Goal: Information Seeking & Learning: Learn about a topic

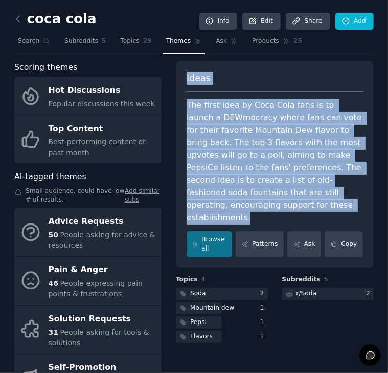
click at [322, 66] on div "Ideas The first idea by Coca Cola fans is to launch a DEWmocracy where fans can…" at bounding box center [275, 164] width 198 height 207
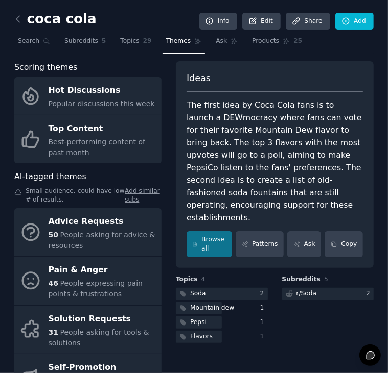
click at [195, 102] on div "The first idea by Coca Cola fans is to launch a DEWmocracy where fans can vote …" at bounding box center [274, 161] width 176 height 125
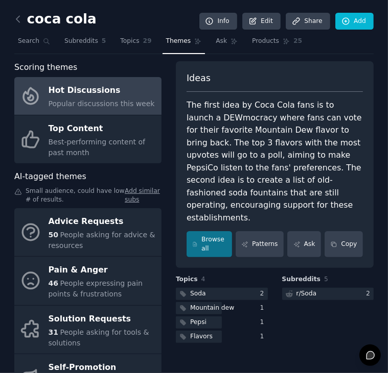
click at [112, 100] on span "Popular discussions this week" at bounding box center [102, 104] width 106 height 8
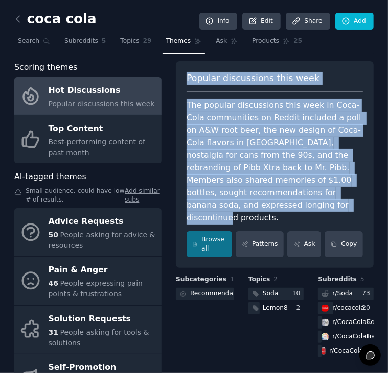
drag, startPoint x: 191, startPoint y: 75, endPoint x: 287, endPoint y: 205, distance: 161.3
click at [287, 205] on div "Popular discussions this week The popular discussions this week in Coca-Cola co…" at bounding box center [275, 164] width 198 height 207
copy div "Popular discussions this week The popular discussions this week in Coca-Cola co…"
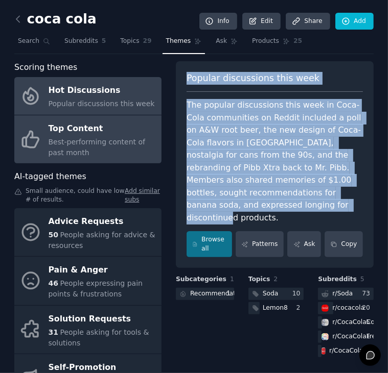
click at [102, 143] on span "Best-performing content of past month" at bounding box center [97, 147] width 97 height 19
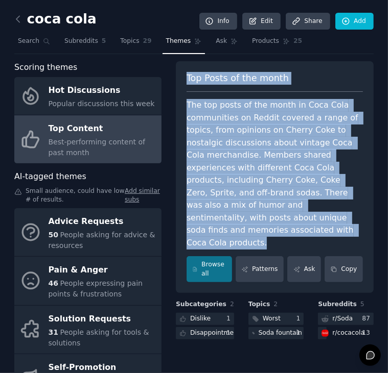
drag, startPoint x: 192, startPoint y: 77, endPoint x: 234, endPoint y: 225, distance: 154.0
click at [234, 225] on div "Top Posts of the month The top posts of the month in Coca Cola communities on R…" at bounding box center [275, 177] width 198 height 232
copy div "Top Posts of the month The top posts of the month in Coca Cola communities on R…"
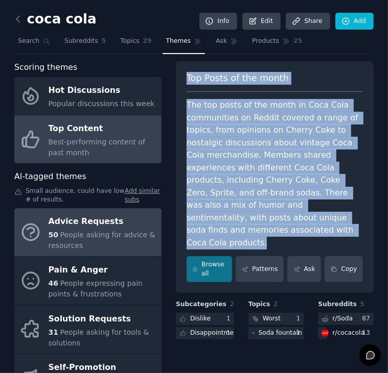
scroll to position [43, 0]
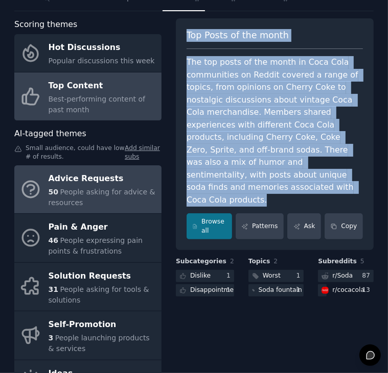
click at [95, 196] on div "50 People asking for advice & resources" at bounding box center [103, 197] width 108 height 21
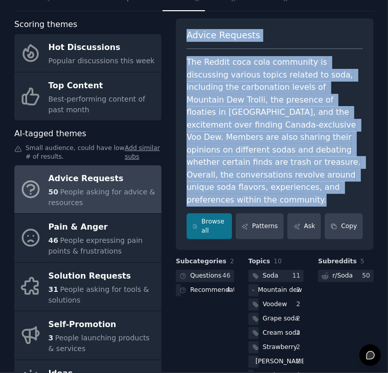
drag, startPoint x: 192, startPoint y: 37, endPoint x: 223, endPoint y: 193, distance: 159.2
click at [223, 193] on div "Advice Requests The Reddit coca cola community is discussing various topics rel…" at bounding box center [275, 134] width 198 height 232
copy div "Advice Requests The Reddit coca cola community is discussing various topics rel…"
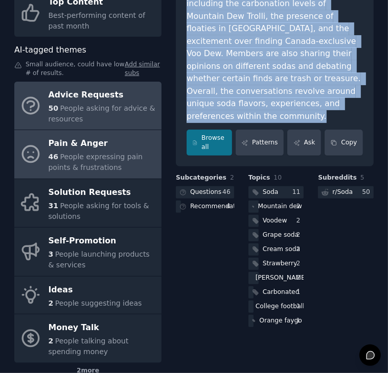
scroll to position [129, 0]
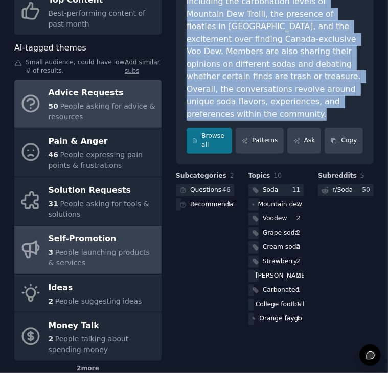
click at [84, 226] on link "Self-Promotion 3 People launching products & services" at bounding box center [87, 250] width 147 height 49
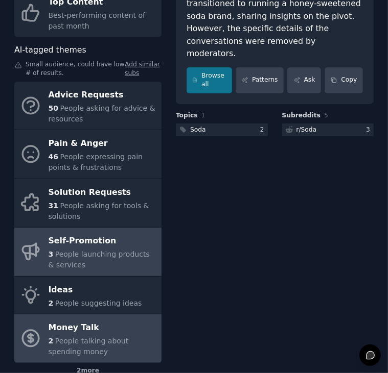
click at [61, 315] on link "Money Talk 2 People talking about spending money" at bounding box center [87, 338] width 147 height 49
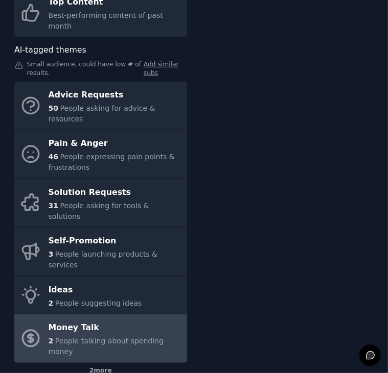
scroll to position [122, 0]
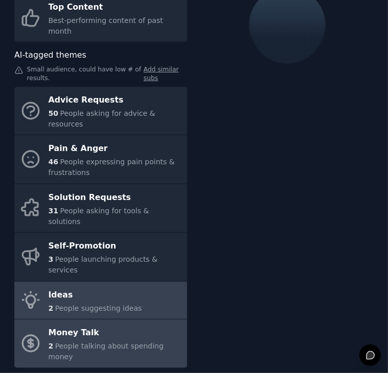
click at [123, 287] on div "Ideas" at bounding box center [95, 295] width 93 height 16
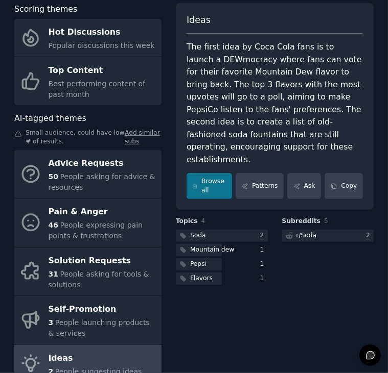
scroll to position [52, 0]
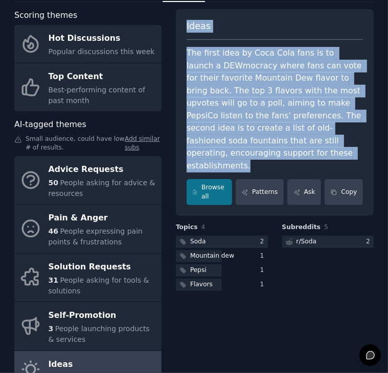
drag, startPoint x: 191, startPoint y: 25, endPoint x: 249, endPoint y: 153, distance: 140.3
click at [249, 153] on div "Ideas The first idea by Coca Cola fans is to launch a DEWmocracy where fans can…" at bounding box center [275, 112] width 198 height 207
copy div "Ideas The first idea by Coca Cola fans is to launch a DEWmocracy where fans can…"
